Goal: Task Accomplishment & Management: Manage account settings

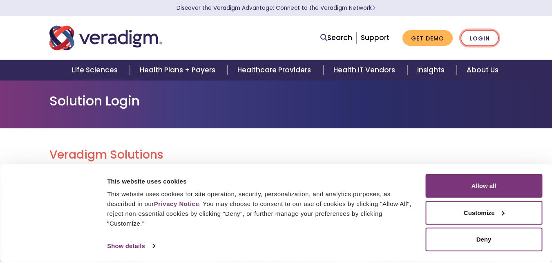
click at [486, 38] on link "Login" at bounding box center [480, 38] width 38 height 17
click at [482, 36] on link "Login" at bounding box center [480, 38] width 38 height 17
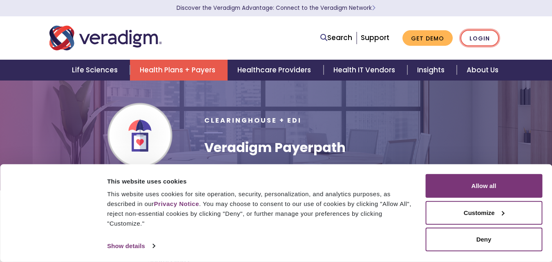
click at [480, 40] on link "Login" at bounding box center [480, 38] width 38 height 17
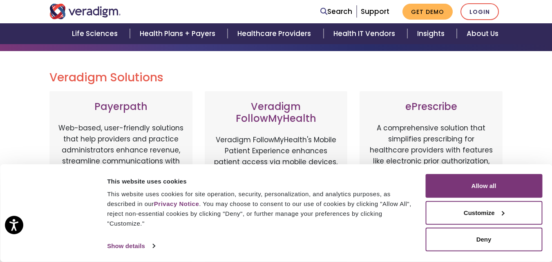
scroll to position [82, 0]
